Goal: Transaction & Acquisition: Purchase product/service

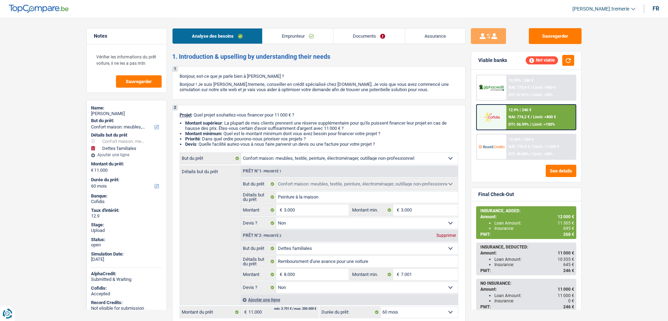
select select "household"
select select "familyDebt"
select select "60"
select select "household"
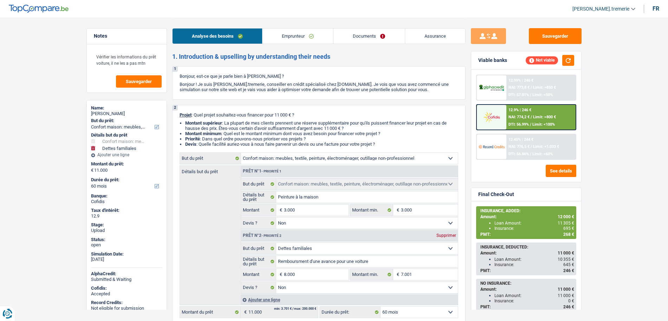
select select "household"
select select "false"
select select "familyDebt"
select select "false"
select select "60"
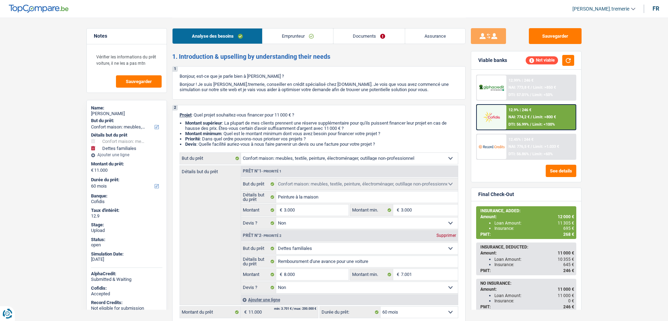
select select "retired"
select select "pension"
select select "rents"
select select "carLoan"
select select "48"
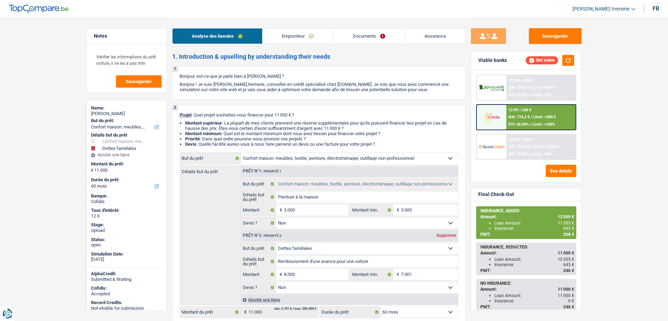
select select "household"
select select "false"
select select "familyDebt"
select select "false"
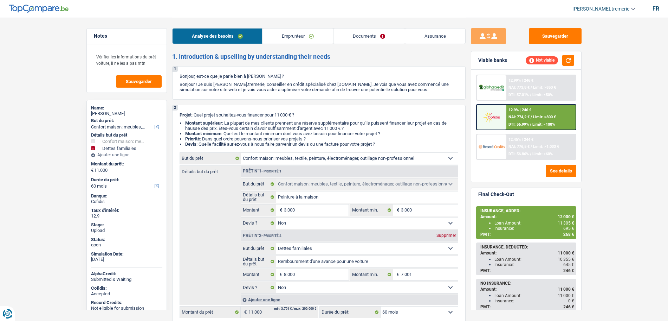
select select "60"
click at [518, 106] on div "12.9% | 246 € NAI: 774,2 € / Limit: >800 € DTI: 56.99% / Limit: <100%" at bounding box center [540, 117] width 69 height 25
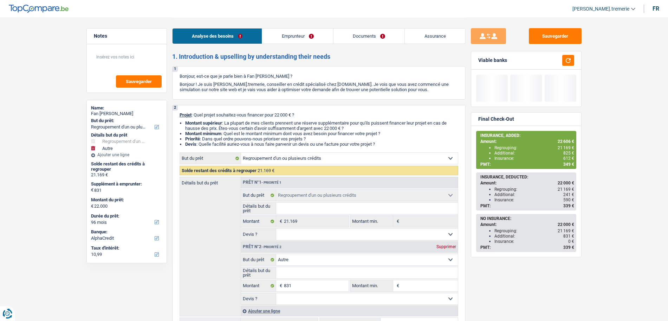
select select "refinancing"
select select "other"
select select "96"
select select "alphacredit"
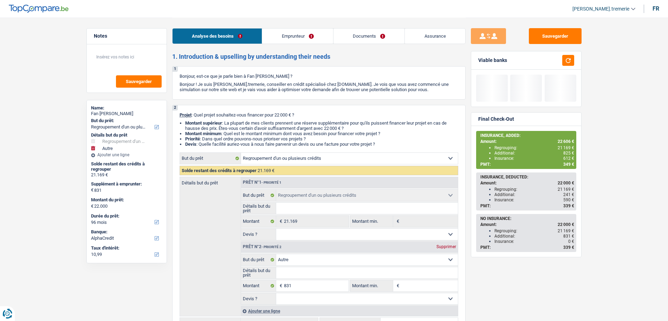
select select "refinancing"
select select "other"
select select "96"
select select "worker"
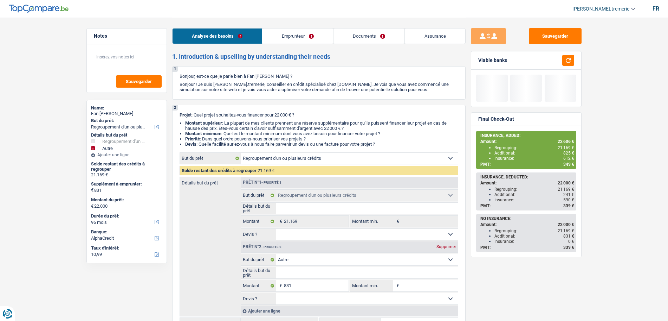
select select "familyAllowances"
select select "netSalary"
select select "unemployment"
select select "alimony"
select select "rents"
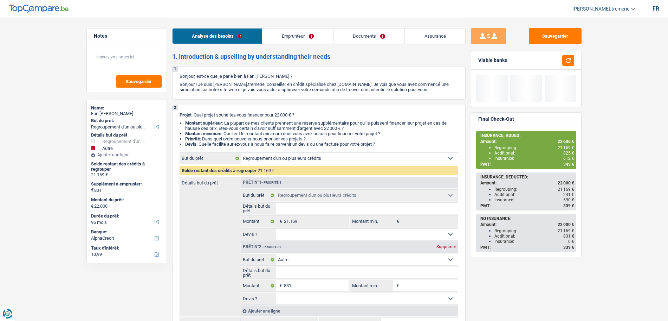
select select "personalLoan"
select select "homeFurnishingOrRelocation"
select select "36"
select select "carLoan"
select select "60"
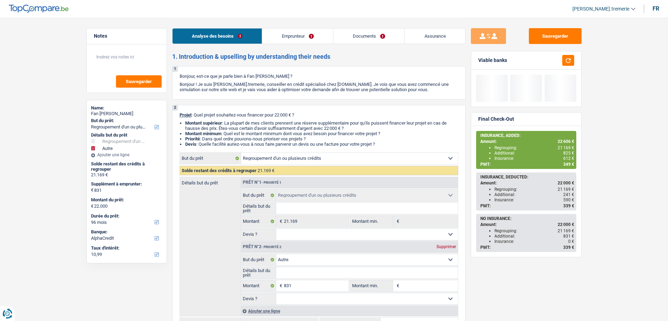
select select "refinancing"
select select "other"
select select "96"
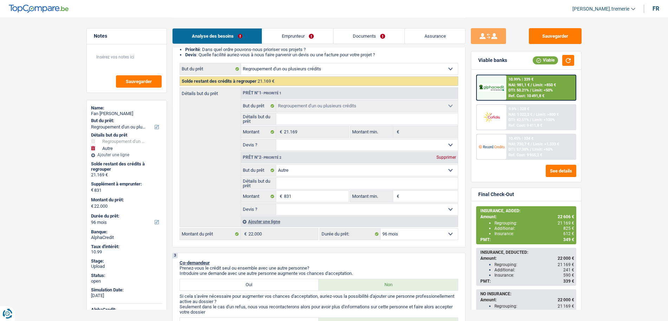
scroll to position [92, 0]
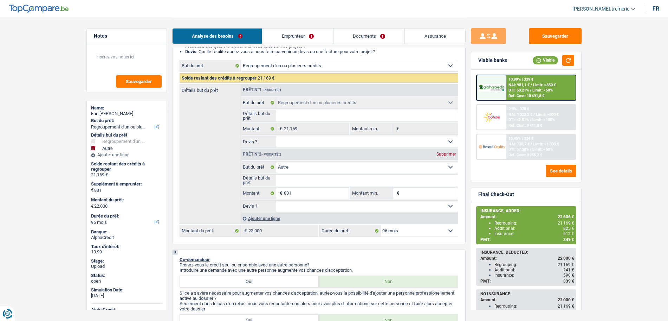
click at [265, 216] on div "Ajouter une ligne" at bounding box center [349, 218] width 217 height 10
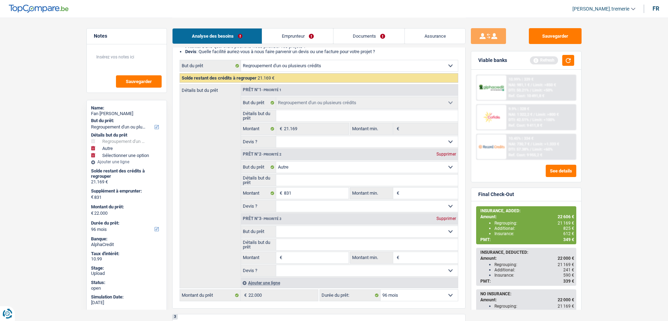
click at [294, 258] on input "Montant" at bounding box center [316, 257] width 64 height 11
type input "1"
type input "10"
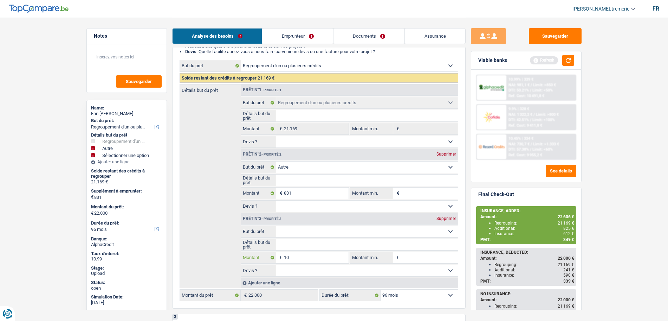
type input "100"
type input "1.000"
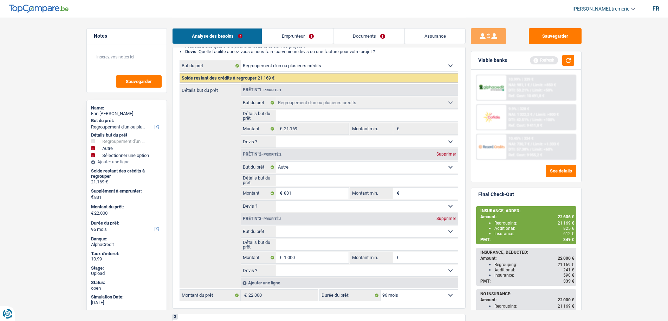
type input "1.831"
type input "23.000"
select select "120"
type input "23.000"
select select "120"
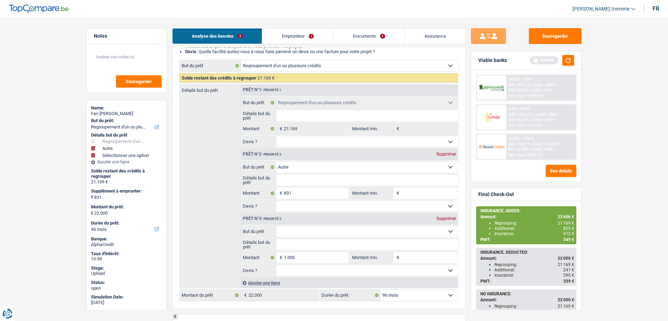
type input "23.000"
select select "120"
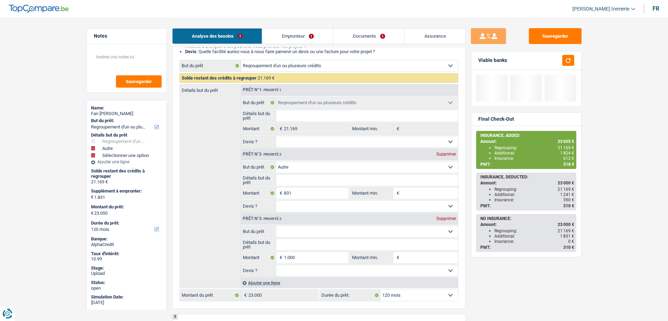
click at [287, 225] on fieldset "Confort maison: meubles, textile, peinture, électroménager, outillage non-profe…" at bounding box center [349, 231] width 217 height 12
click at [288, 233] on select "Confort maison: meubles, textile, peinture, électroménager, outillage non-profe…" at bounding box center [367, 231] width 182 height 11
select select "insurance"
click at [276, 226] on select "Confort maison: meubles, textile, peinture, électroménager, outillage non-profe…" at bounding box center [367, 231] width 182 height 11
select select "insurance"
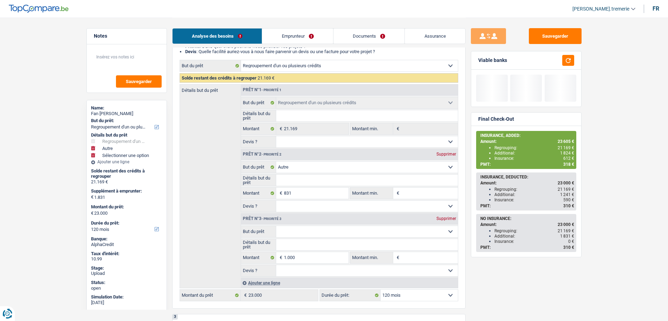
select select "insurance"
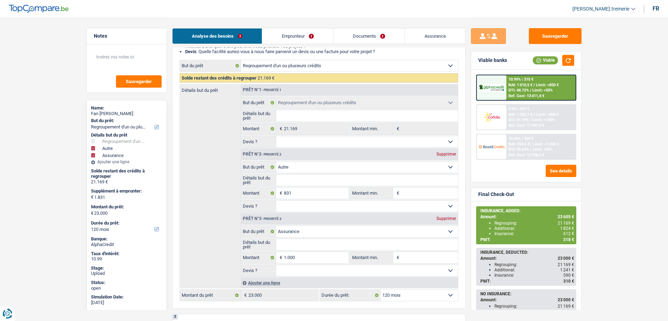
click at [530, 116] on span "NAI: 1 352,7 €" at bounding box center [521, 114] width 24 height 5
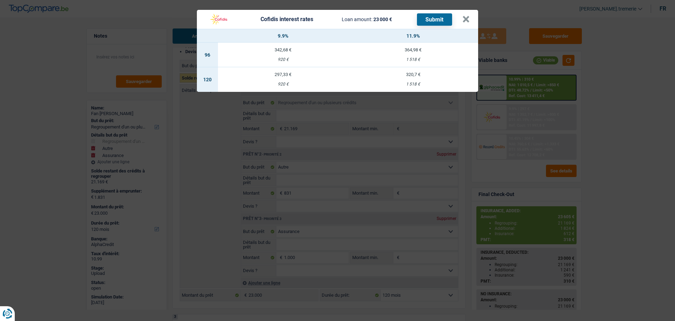
click at [430, 79] on td "320,7 € 1 518 €" at bounding box center [413, 79] width 130 height 25
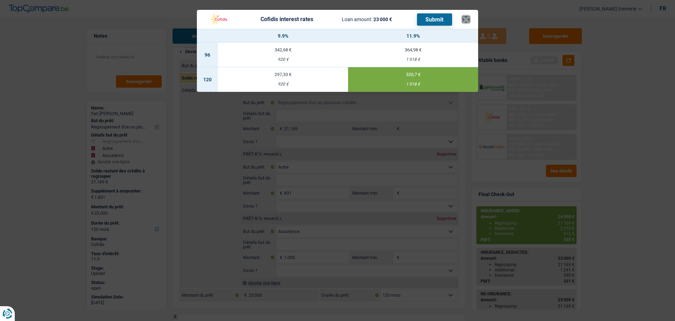
click at [465, 19] on button "×" at bounding box center [465, 19] width 7 height 7
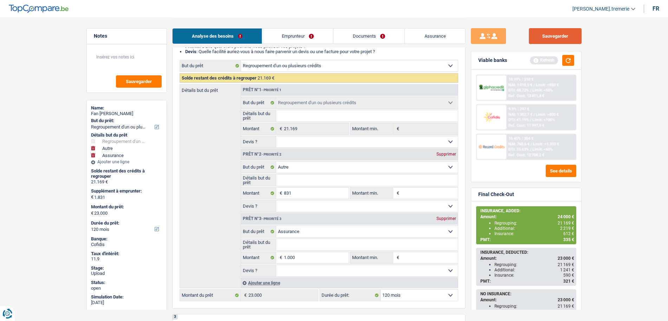
click at [548, 34] on button "Sauvegarder" at bounding box center [555, 36] width 53 height 16
